Goal: Task Accomplishment & Management: Complete application form

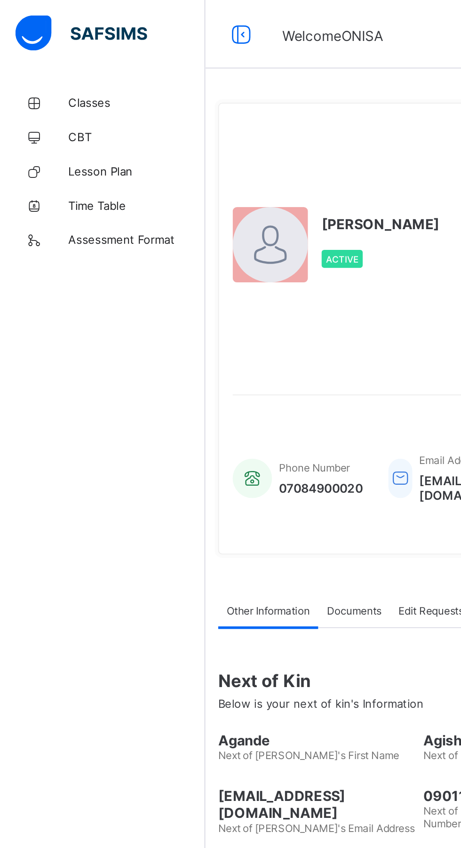
click at [66, 93] on span "Lesson Plan" at bounding box center [75, 94] width 75 height 8
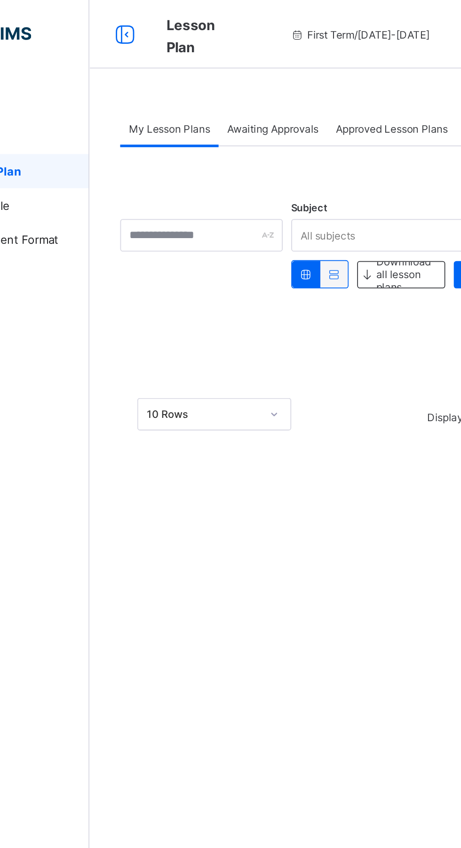
click at [145, 18] on div at bounding box center [133, 18] width 30 height 15
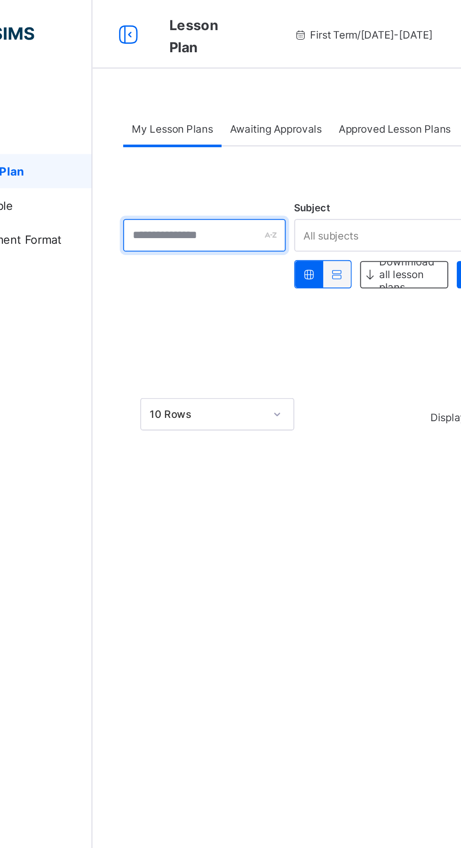
click at [210, 129] on div at bounding box center [174, 129] width 89 height 18
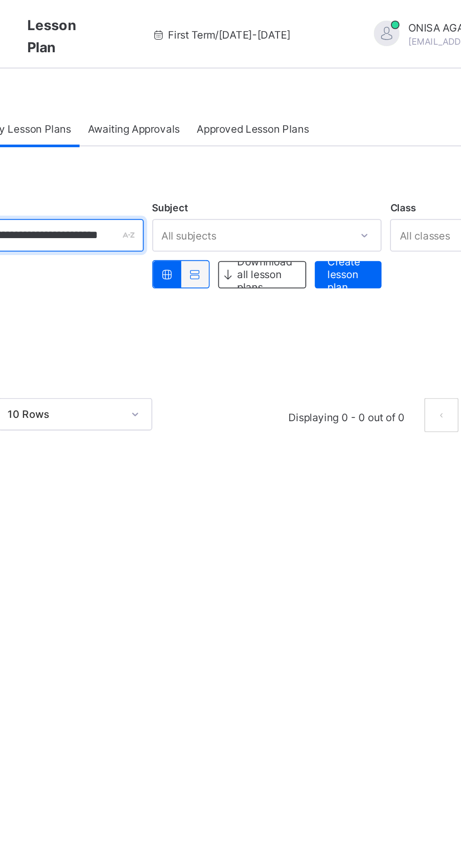
type input "**********"
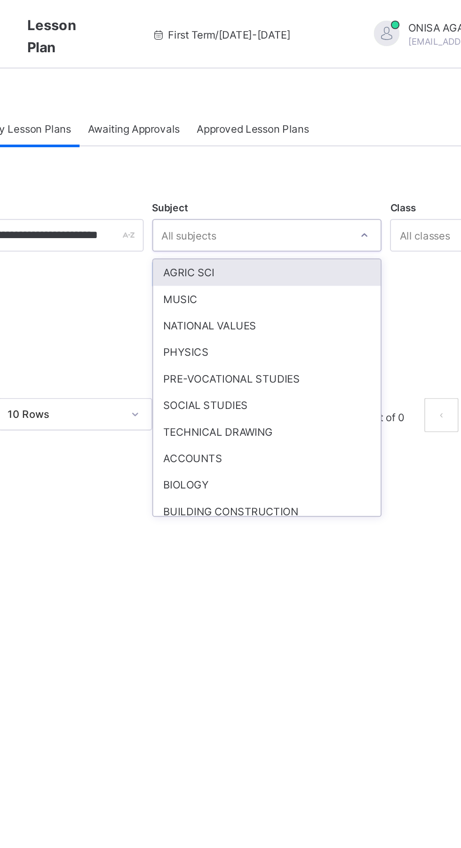
click at [341, 127] on icon at bounding box center [341, 129] width 6 height 9
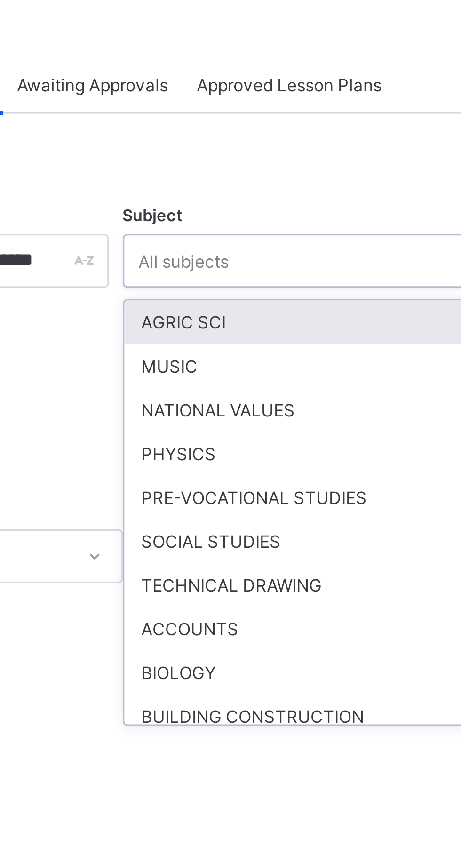
click at [294, 126] on div "All subjects" at bounding box center [278, 129] width 108 height 13
click at [307, 126] on div "All subjects" at bounding box center [278, 129] width 108 height 13
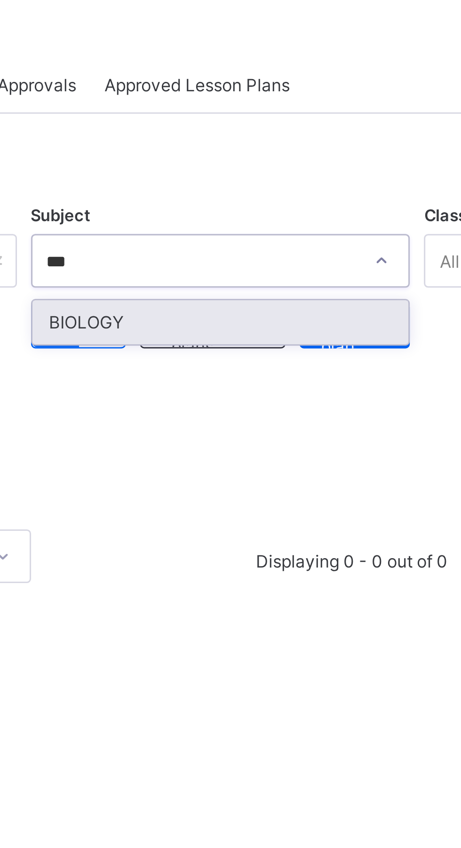
click at [291, 149] on div "BIOLOGY" at bounding box center [287, 150] width 126 height 15
type input "***"
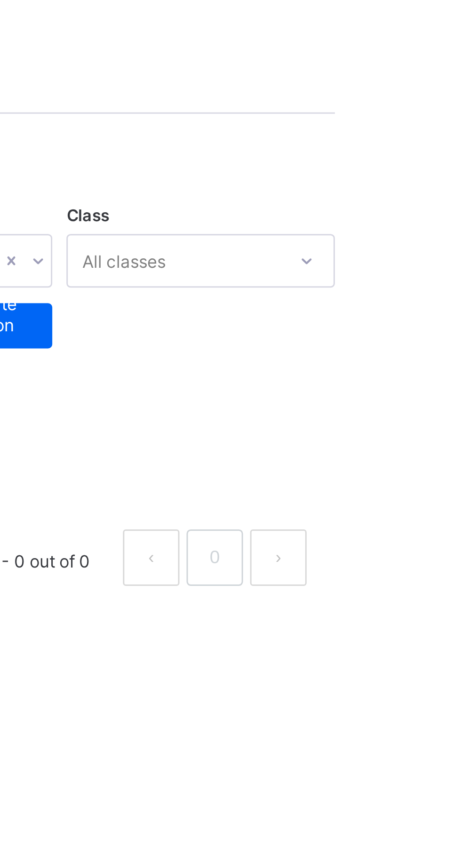
click at [436, 127] on icon at bounding box center [435, 129] width 6 height 9
click at [434, 128] on icon at bounding box center [435, 129] width 6 height 9
click at [436, 124] on div at bounding box center [435, 129] width 16 height 15
click at [411, 126] on div "All classes" at bounding box center [390, 129] width 71 height 13
click at [437, 124] on div at bounding box center [435, 129] width 16 height 15
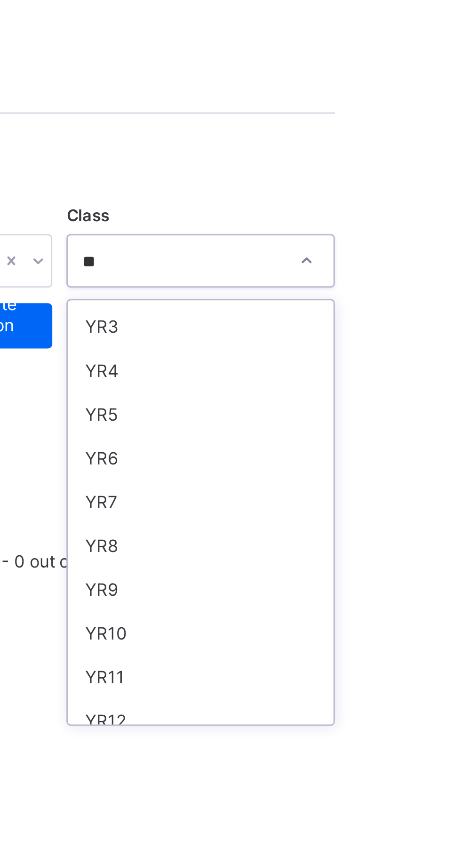
scroll to position [31, 0]
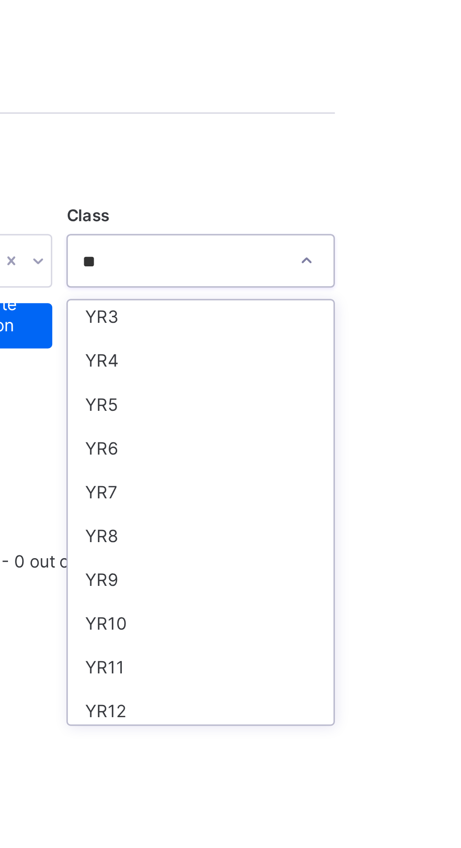
click at [372, 248] on div "YR10" at bounding box center [399, 250] width 88 height 15
type input "**"
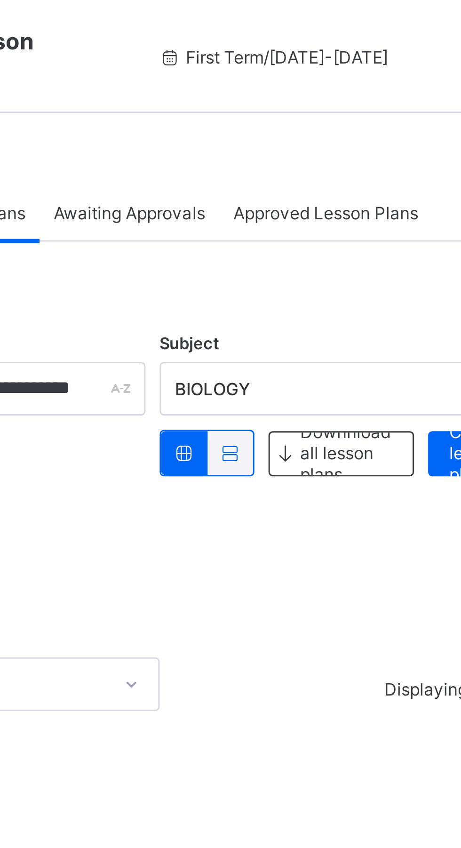
click at [248, 148] on icon at bounding box center [248, 150] width 8 height 7
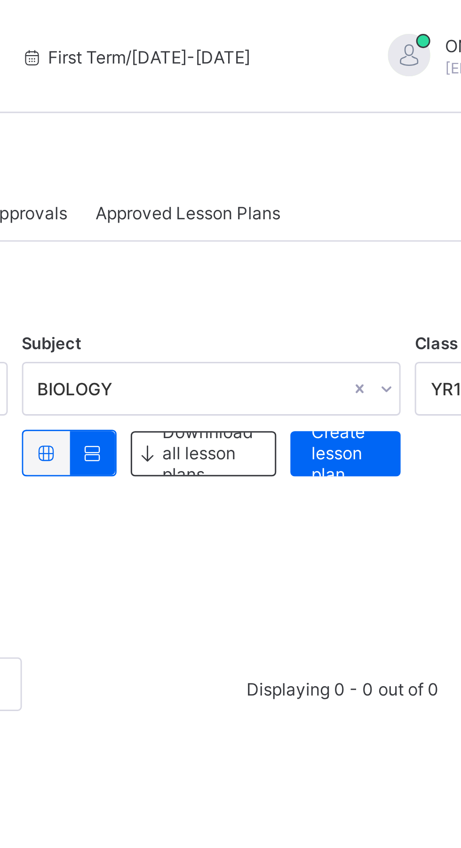
click at [332, 146] on span "Create lesson plan" at bounding box center [331, 150] width 23 height 21
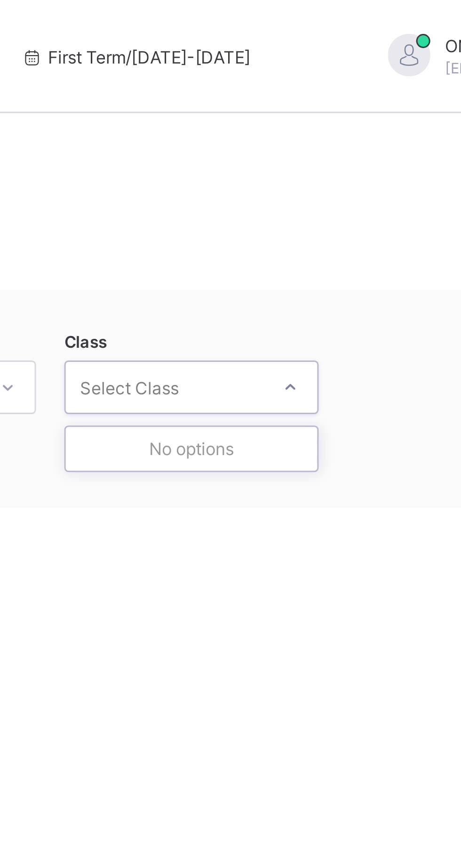
click at [312, 128] on icon at bounding box center [313, 129] width 3 height 2
click at [317, 125] on div at bounding box center [313, 128] width 16 height 15
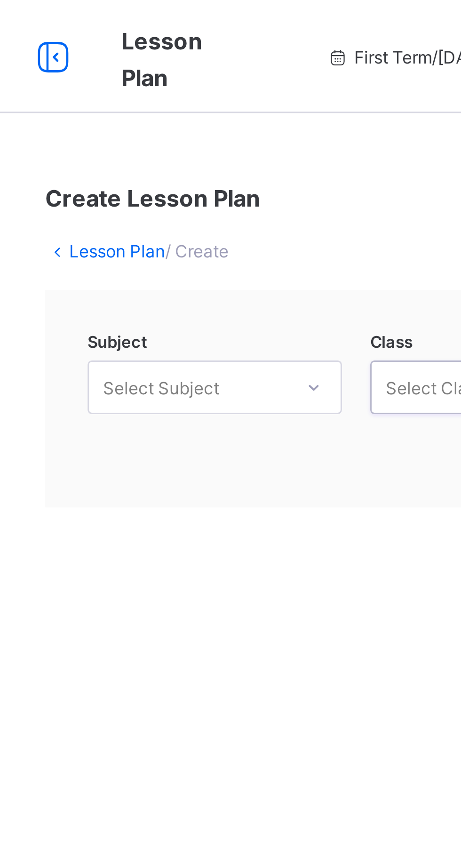
click at [221, 125] on div at bounding box center [219, 128] width 16 height 15
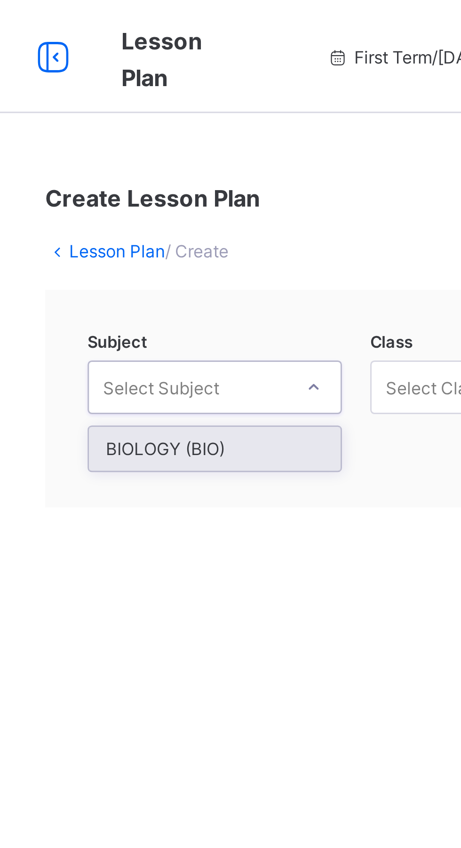
click at [223, 126] on div at bounding box center [219, 128] width 16 height 15
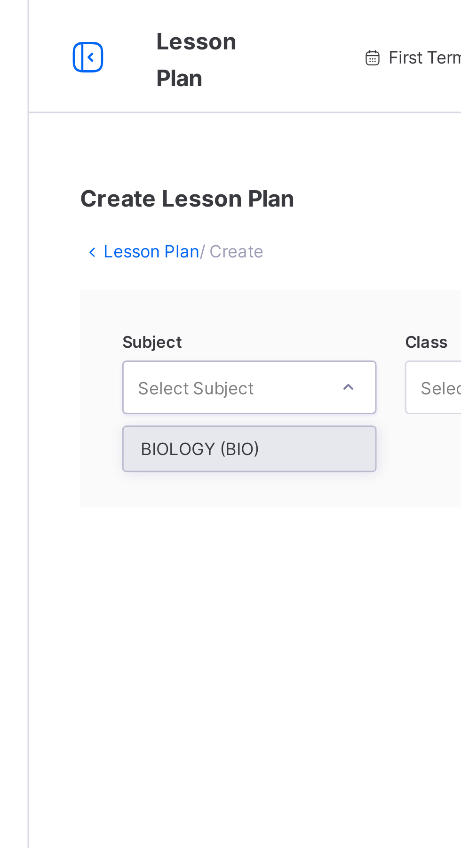
click at [218, 122] on div at bounding box center [219, 128] width 16 height 15
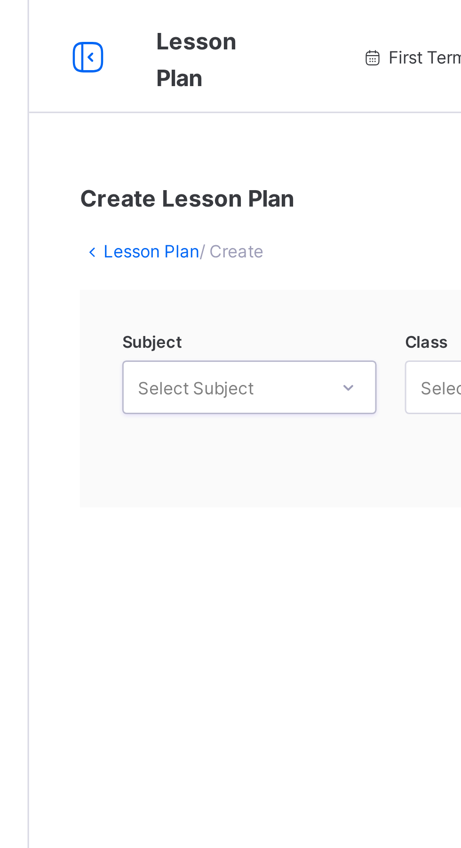
click at [175, 125] on div "Select Subject" at bounding box center [168, 129] width 39 height 18
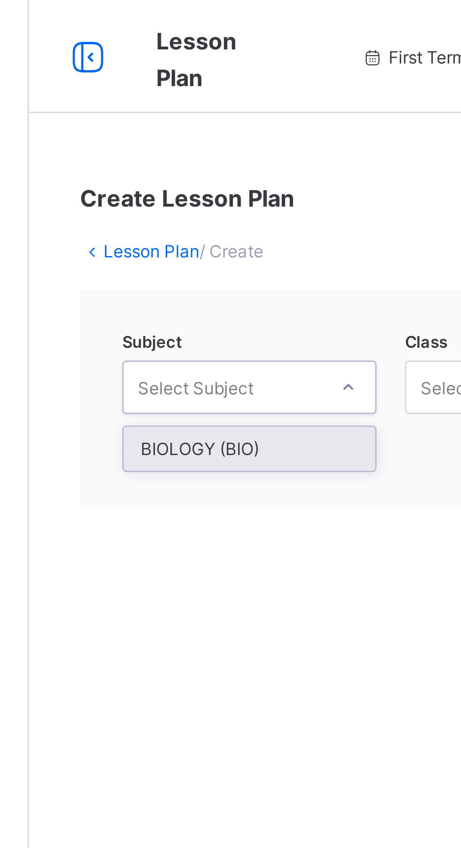
click at [193, 128] on div "Select Subject" at bounding box center [177, 128] width 66 height 13
click at [185, 147] on div "BIOLOGY (BIO)" at bounding box center [186, 149] width 84 height 15
type input "**"
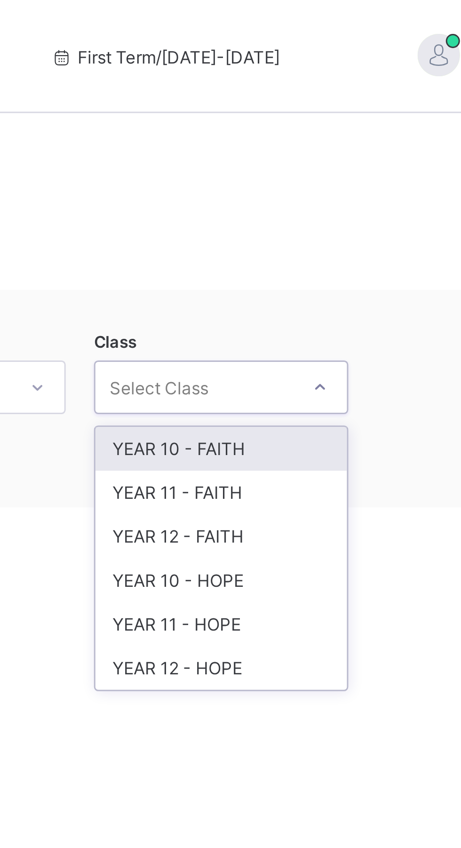
click at [315, 125] on div at bounding box center [313, 128] width 16 height 15
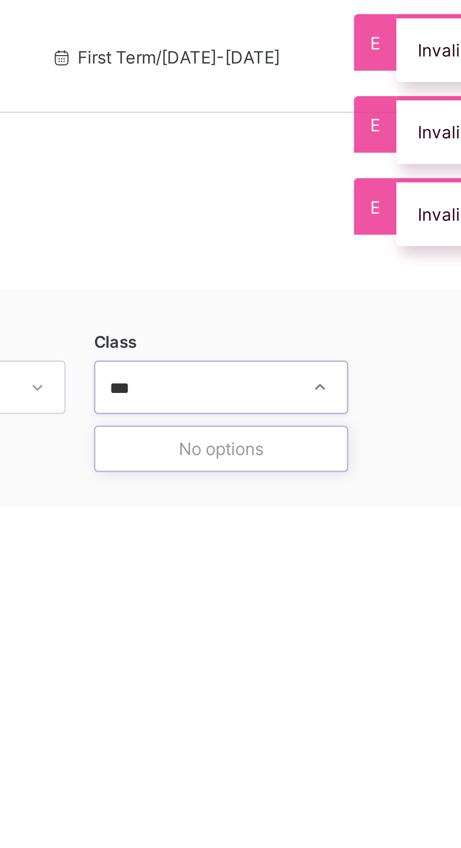
type input "****"
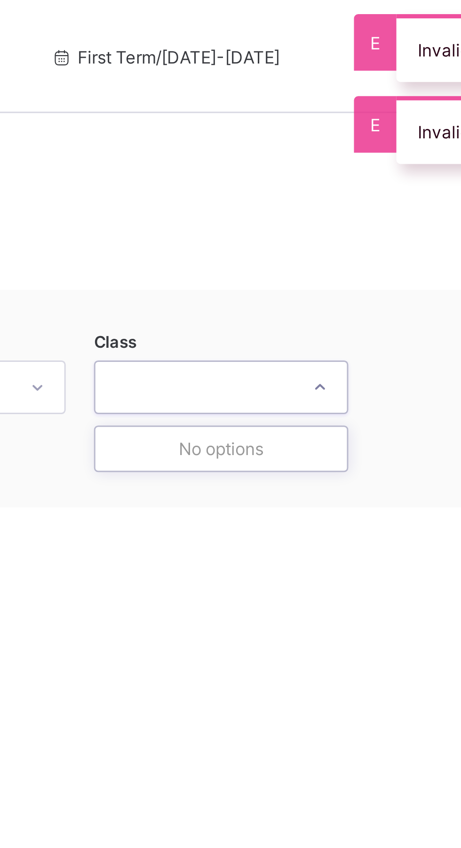
click at [320, 122] on div at bounding box center [313, 128] width 16 height 15
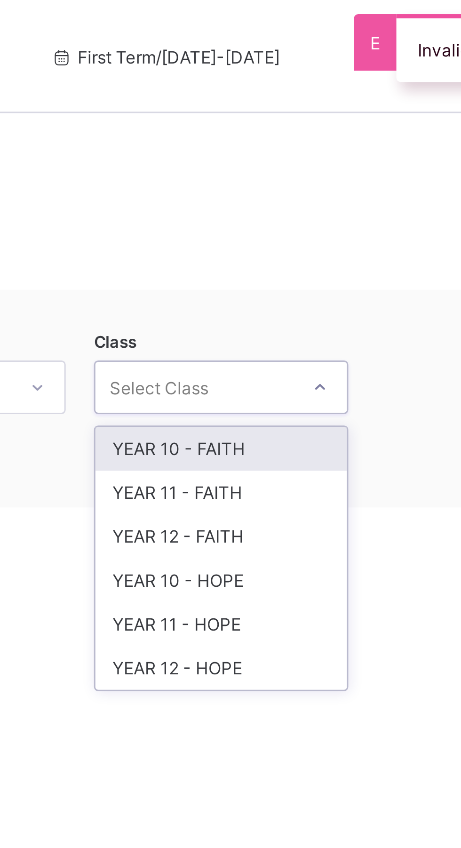
click at [286, 142] on div "YEAR 10 - FAITH" at bounding box center [281, 149] width 84 height 15
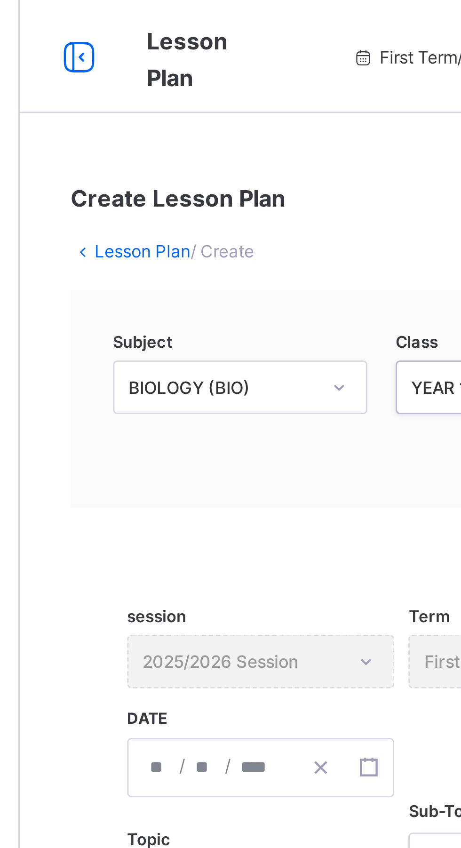
click at [154, 81] on link "Lesson Plan" at bounding box center [154, 83] width 32 height 7
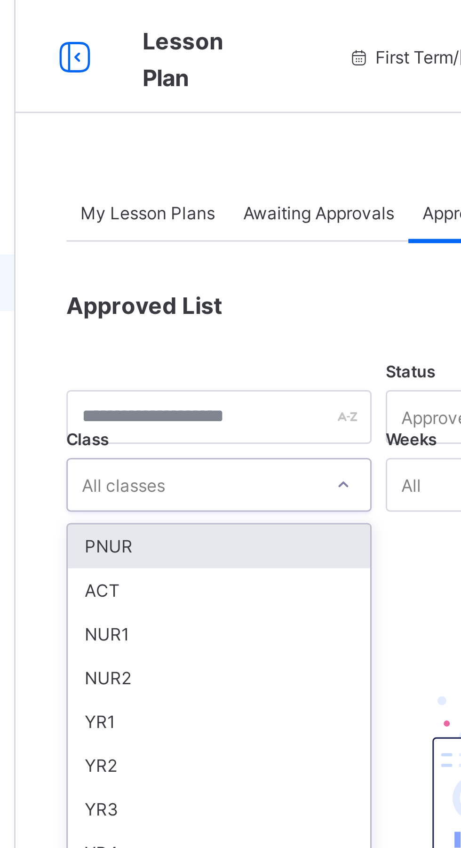
click at [223, 158] on div at bounding box center [222, 161] width 16 height 15
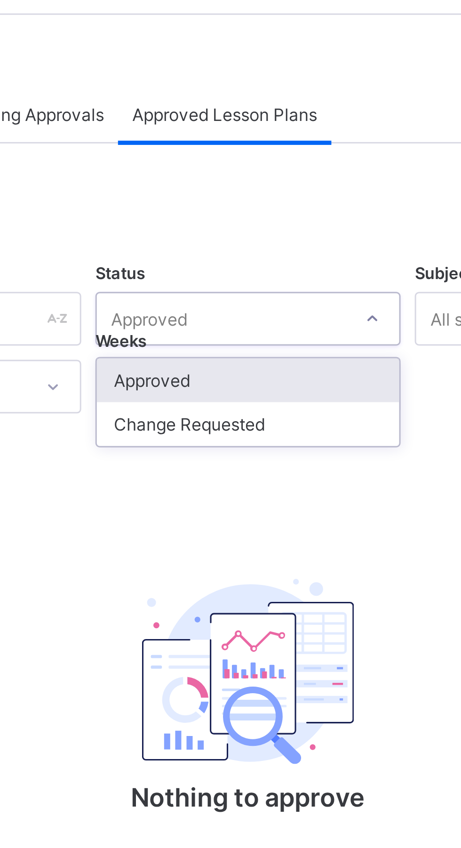
click at [329, 133] on div at bounding box center [328, 138] width 16 height 15
click at [302, 136] on div "Approved" at bounding box center [278, 138] width 83 height 13
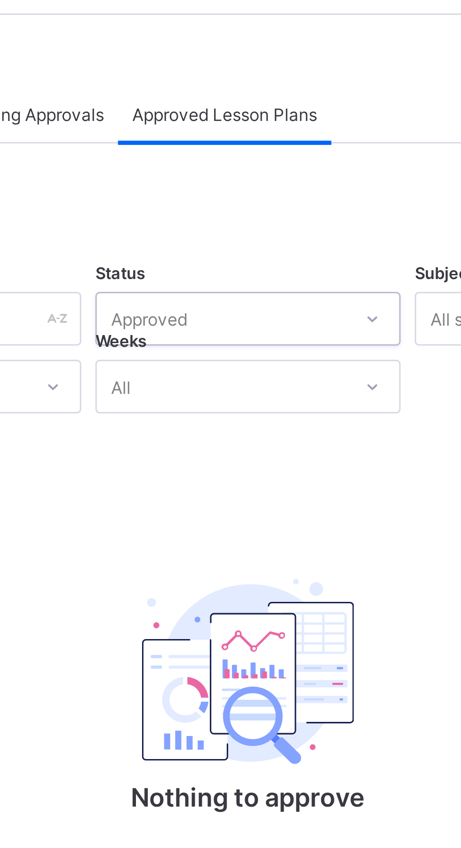
click at [323, 157] on div at bounding box center [328, 161] width 16 height 15
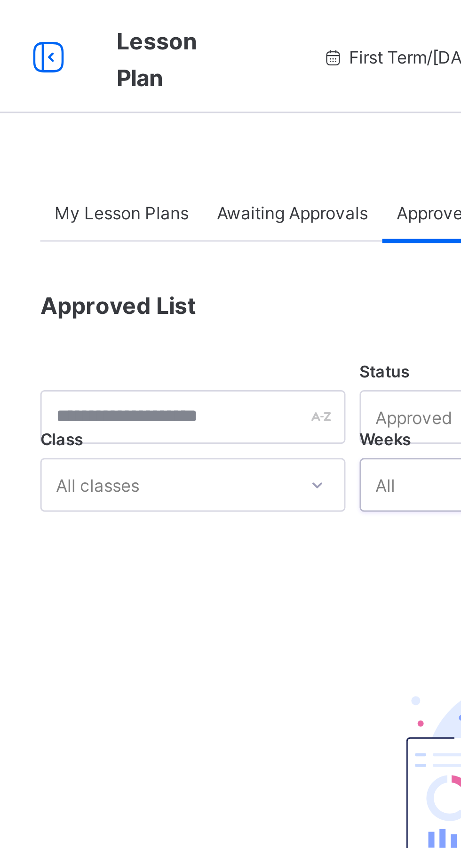
click at [226, 70] on span "Awaiting Approvals" at bounding box center [214, 70] width 50 height 7
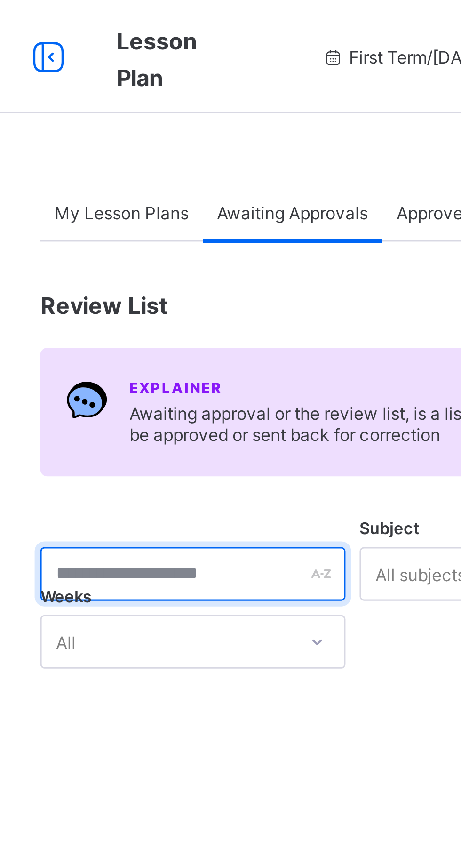
click at [220, 189] on input "text" at bounding box center [181, 191] width 102 height 18
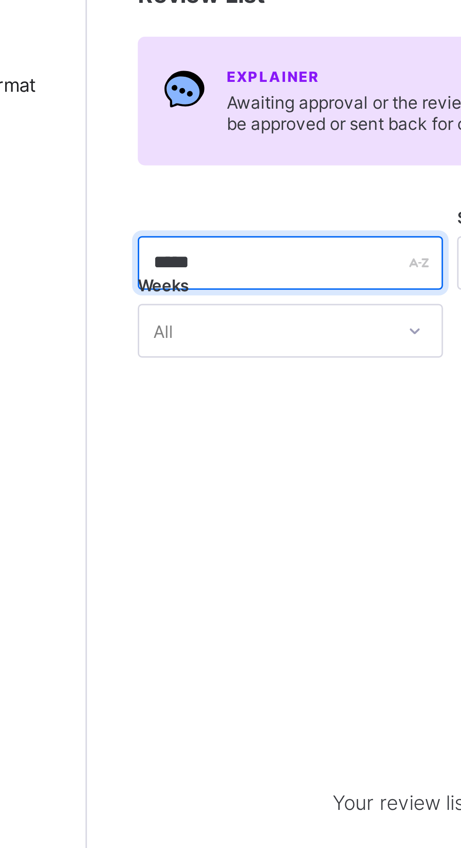
type input "*****"
